Goal: Information Seeking & Learning: Learn about a topic

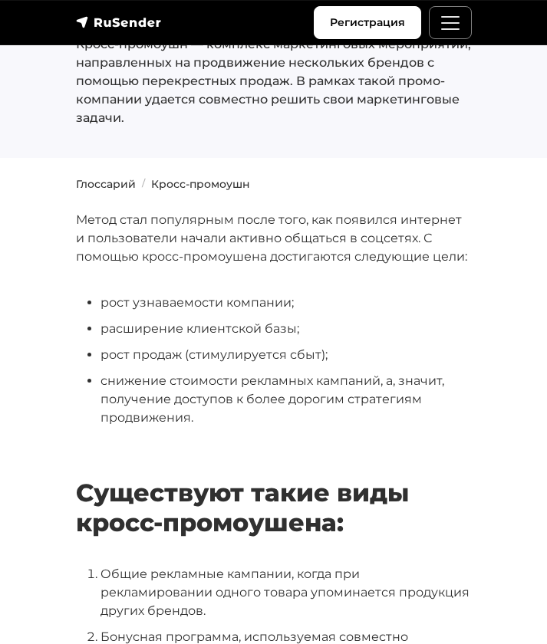
scroll to position [84, 0]
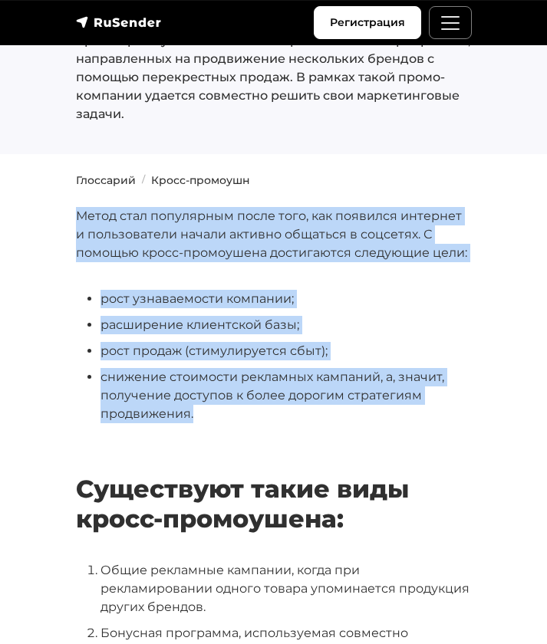
drag, startPoint x: 77, startPoint y: 212, endPoint x: 252, endPoint y: 413, distance: 266.4
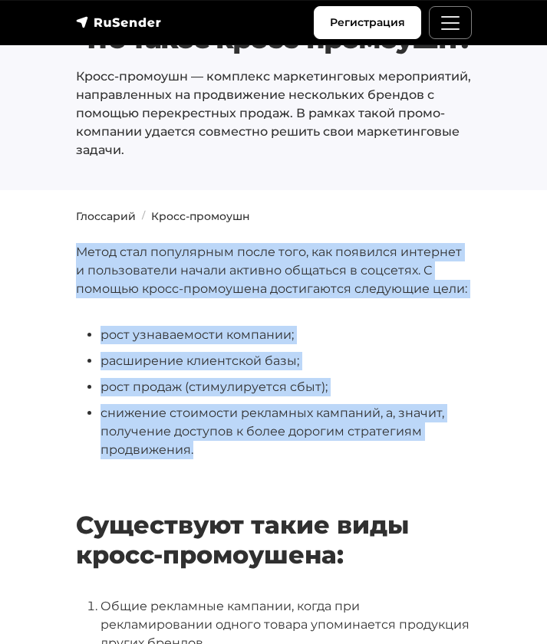
scroll to position [48, 0]
copy div "Метод стал популярным после того, как появился интернет и пользователи начали а…"
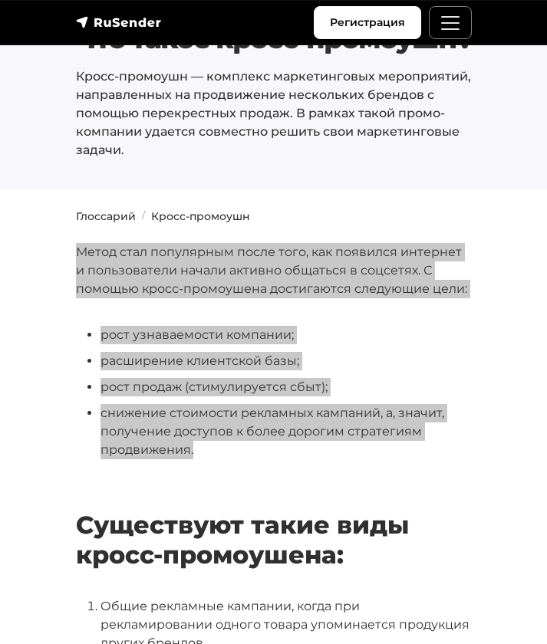
drag, startPoint x: 15, startPoint y: 344, endPoint x: 127, endPoint y: 262, distance: 139.3
click at [127, 262] on p "Метод стал популярным после того, как появился интернет и пользователи начали а…" at bounding box center [274, 270] width 396 height 55
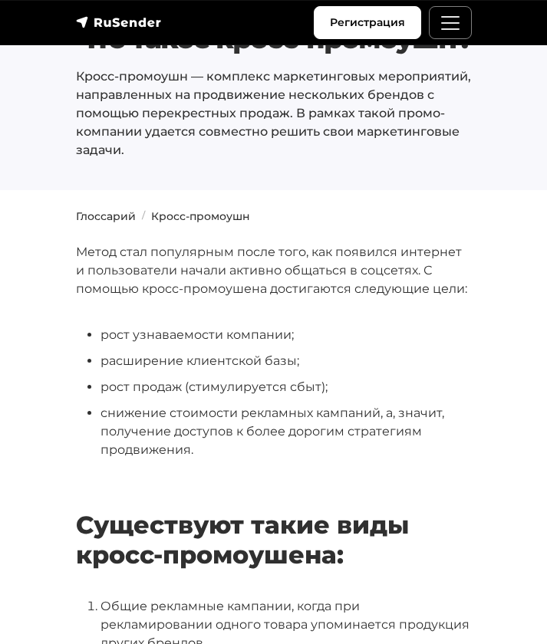
click at [127, 265] on p "Метод стал популярным после того, как появился интернет и пользователи начали а…" at bounding box center [274, 270] width 396 height 55
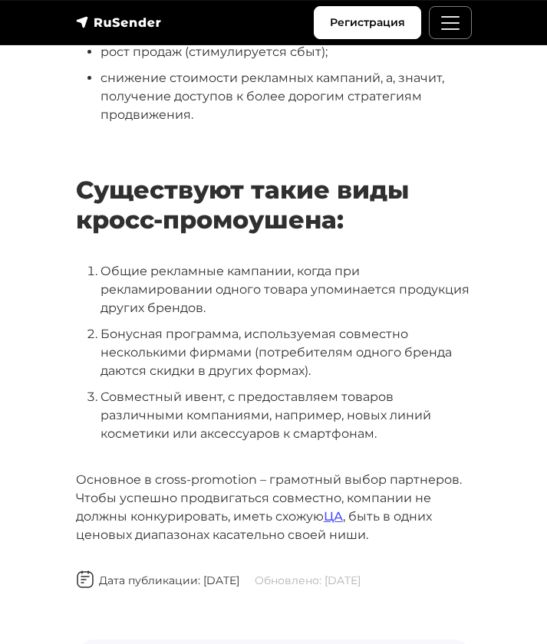
scroll to position [383, 0]
click at [133, 248] on div "Метод стал популярным после того, как появился интернет и пользователи начали а…" at bounding box center [274, 384] width 396 height 953
click at [160, 217] on h2 "Существуют такие виды кросс-промоушена:" at bounding box center [274, 186] width 396 height 98
click at [269, 165] on h2 "Существуют такие виды кросс-промоушена:" at bounding box center [274, 186] width 396 height 98
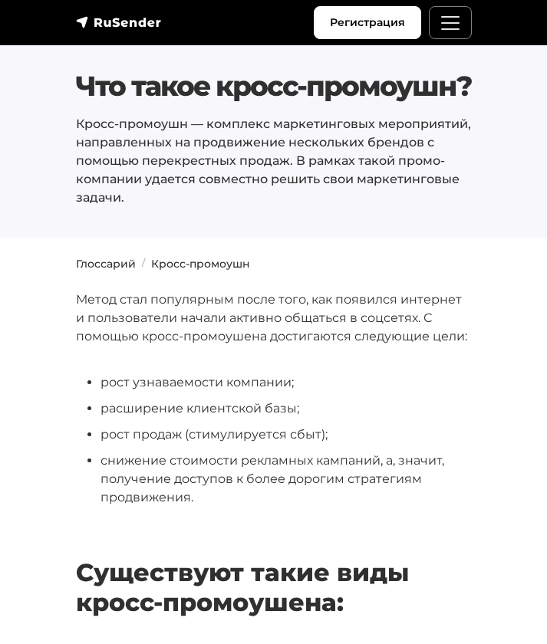
scroll to position [0, 0]
click at [173, 489] on li "снижение стоимости рекламных кампаний, а, значит, получение доступов к более до…" at bounding box center [285, 479] width 371 height 55
click at [210, 441] on li "рост продаж (стимулируется сбыт);" at bounding box center [285, 435] width 371 height 18
